Goal: Find specific page/section: Find specific page/section

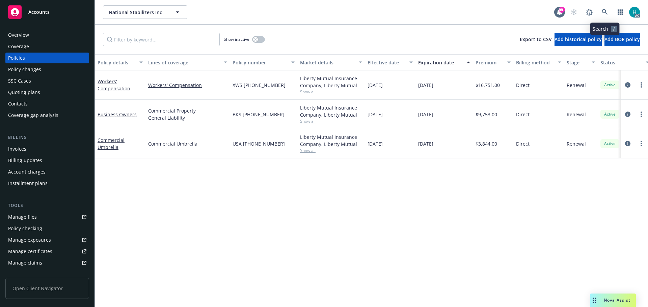
click at [603, 12] on icon at bounding box center [605, 12] width 6 height 6
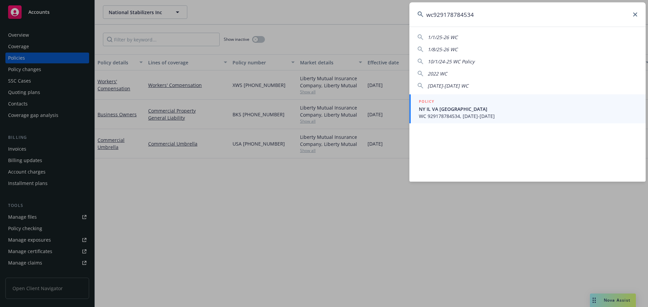
drag, startPoint x: 496, startPoint y: 9, endPoint x: 388, endPoint y: 23, distance: 108.2
click at [388, 23] on div "wc929178784534 1/1/25-26 WC 1/8/25-26 WC 10/1/24-25 WC Policy 2022 WC [DATE]-[D…" at bounding box center [324, 153] width 648 height 307
type input "wc929178784534"
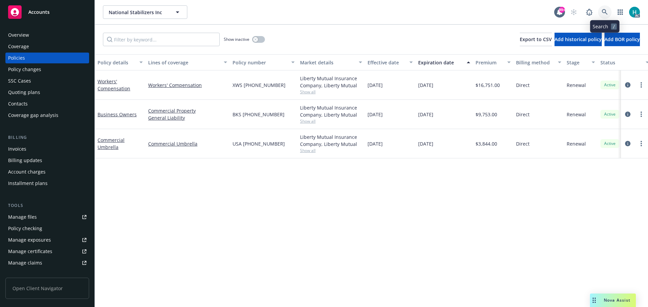
click at [604, 11] on icon at bounding box center [605, 12] width 6 height 6
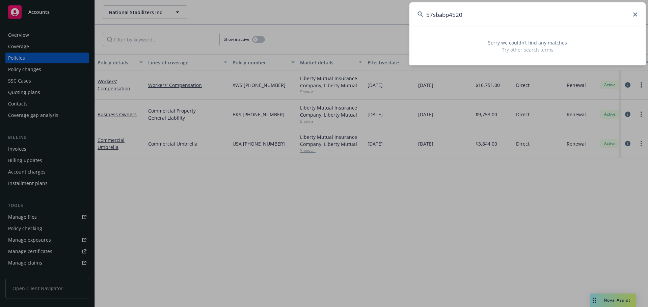
type input "57sbabp4520"
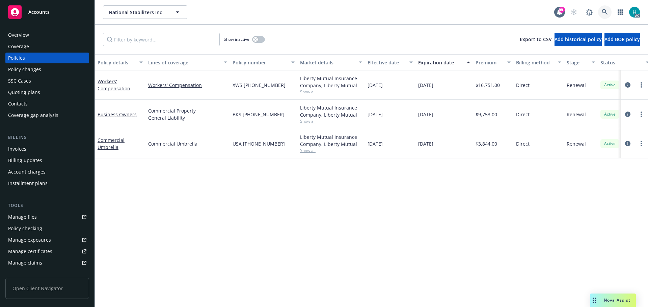
click at [605, 17] on link at bounding box center [604, 11] width 13 height 13
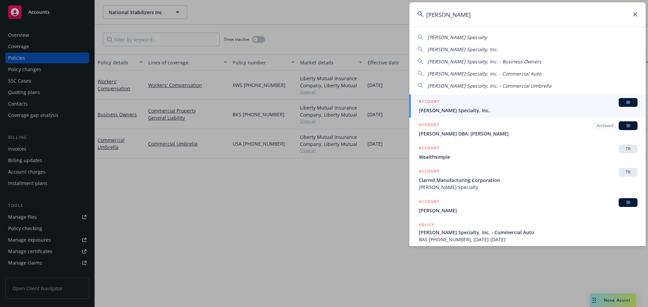
type input "[PERSON_NAME]"
click at [501, 102] on div "ACCOUNT BI" at bounding box center [528, 102] width 219 height 9
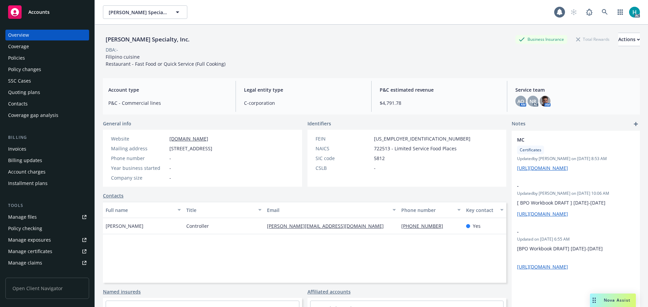
click at [51, 58] on div "Policies" at bounding box center [47, 58] width 78 height 11
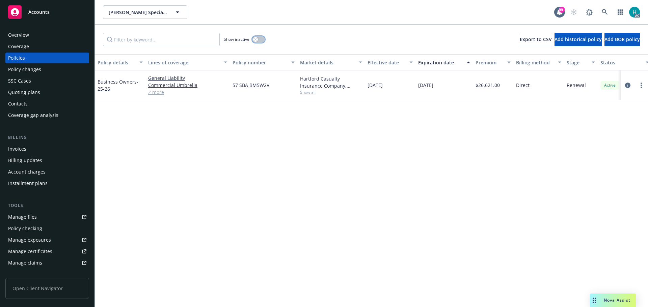
click at [258, 42] on button "button" at bounding box center [258, 39] width 13 height 7
